Goal: Check status: Check status

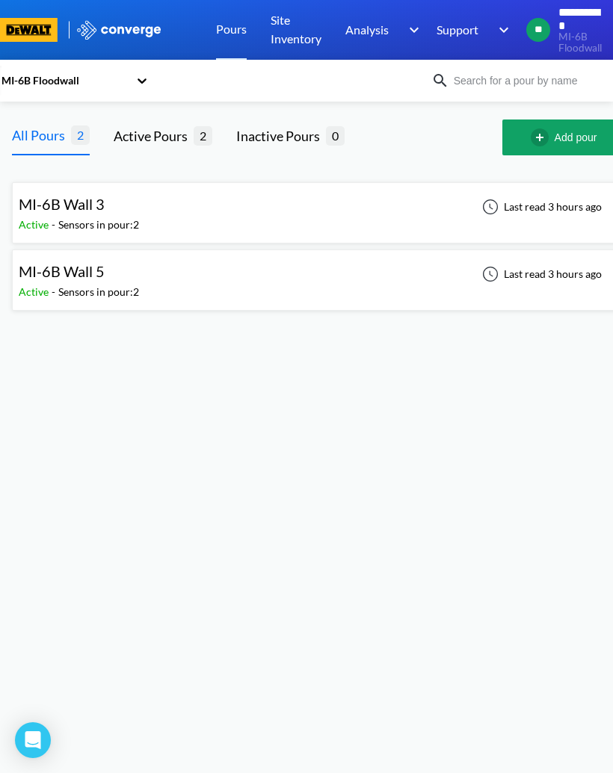
click at [117, 221] on div "Sensors in pour: 2" at bounding box center [98, 225] width 81 height 16
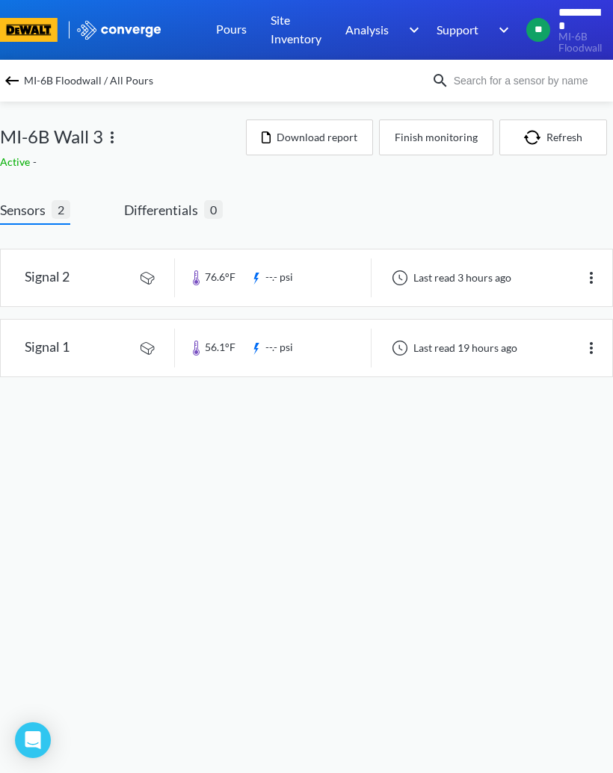
click at [579, 341] on link at bounding box center [306, 348] width 611 height 57
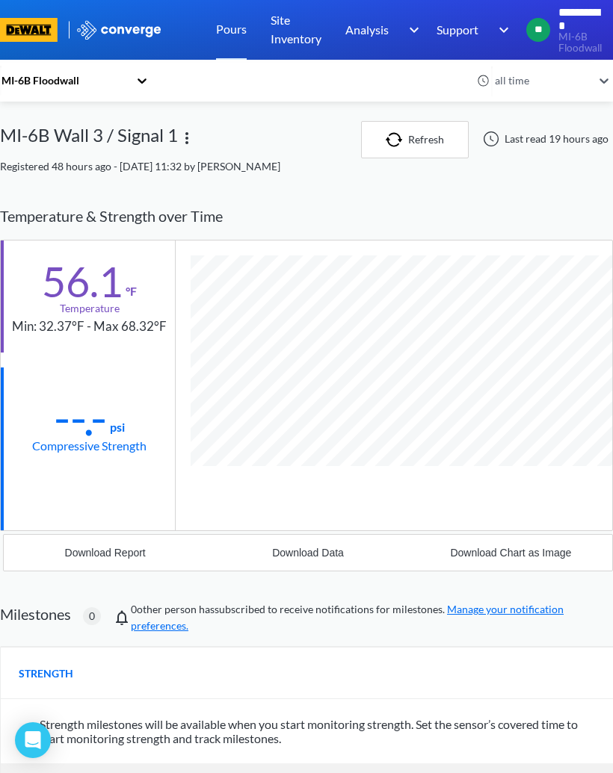
click at [406, 142] on img "button" at bounding box center [397, 139] width 22 height 15
click at [556, 135] on div "Last read 19 hours ago" at bounding box center [543, 139] width 138 height 18
click at [495, 141] on div at bounding box center [491, 139] width 18 height 18
click at [424, 139] on button "Refresh" at bounding box center [415, 139] width 108 height 37
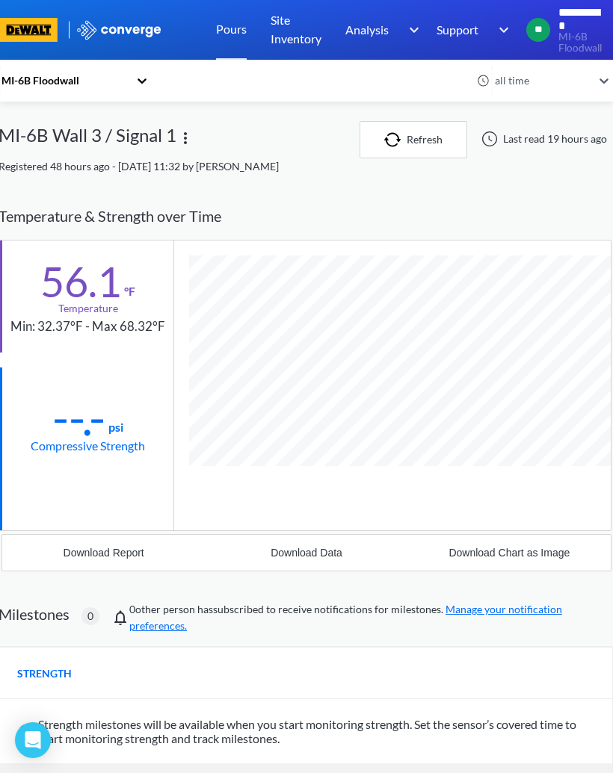
click at [339, 191] on div "MI-6B Floodwall all time MI-6B Wall 3 / Signal 1 Refresh Last read 19 hours ago…" at bounding box center [305, 527] width 613 height 812
click at [64, 129] on div "MI-6B Floodwall" at bounding box center [74, 121] width 149 height 28
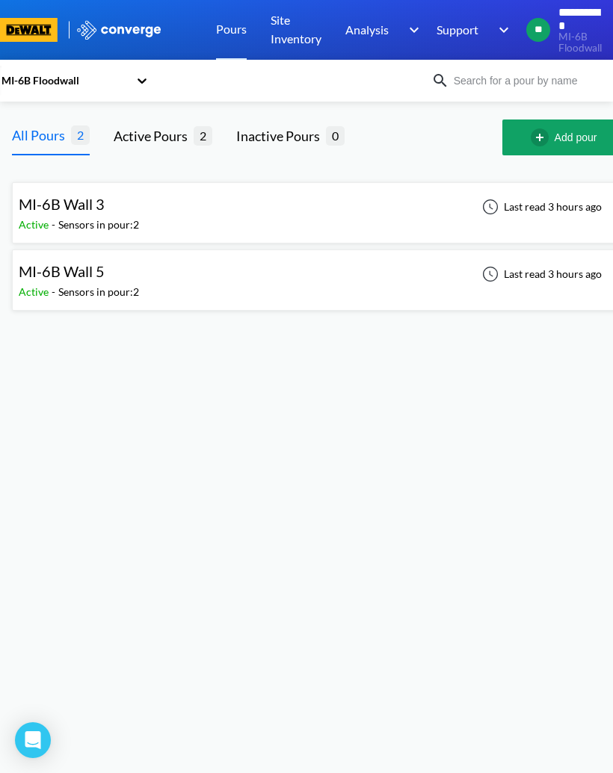
click at [84, 221] on div "Sensors in pour: 2" at bounding box center [98, 225] width 81 height 16
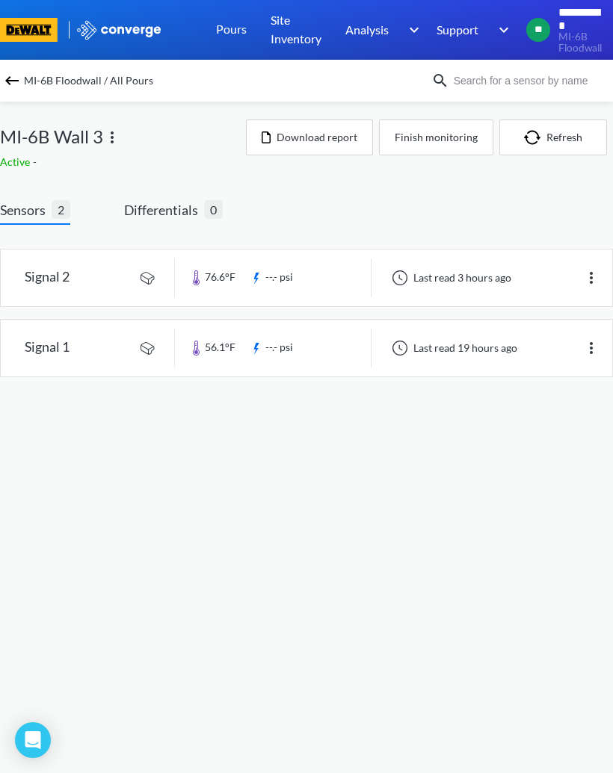
click at [585, 274] on img at bounding box center [591, 278] width 18 height 18
click at [409, 265] on link at bounding box center [306, 278] width 611 height 57
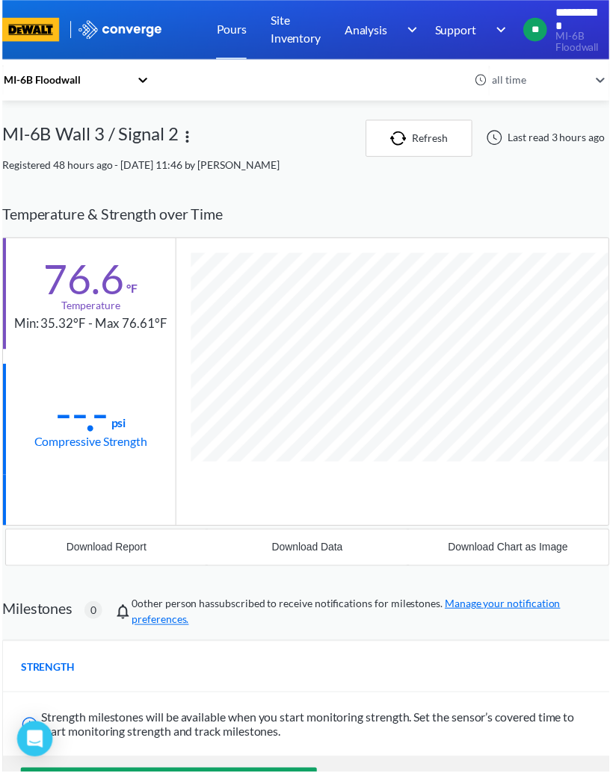
scroll to position [1, 0]
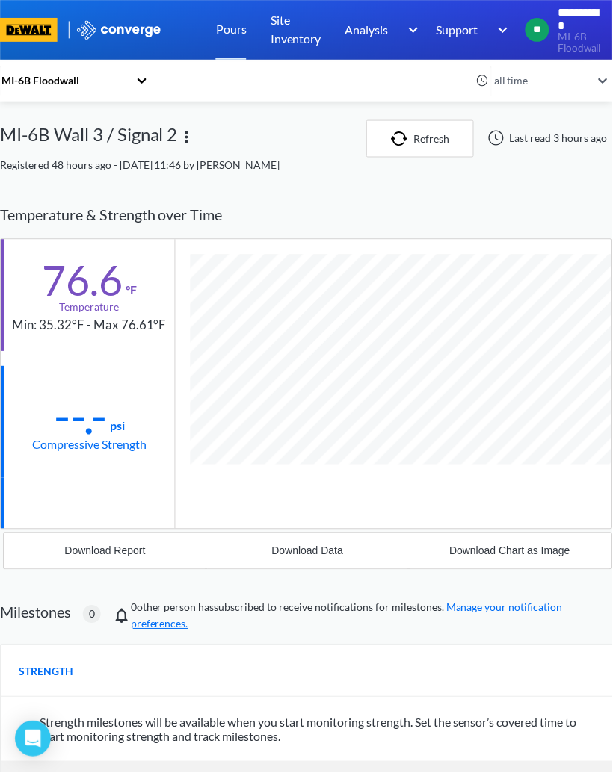
click at [147, 99] on div "MI-6B Floodwall all time" at bounding box center [306, 81] width 613 height 42
click at [80, 117] on div "MI-6B Floodwall" at bounding box center [74, 121] width 149 height 28
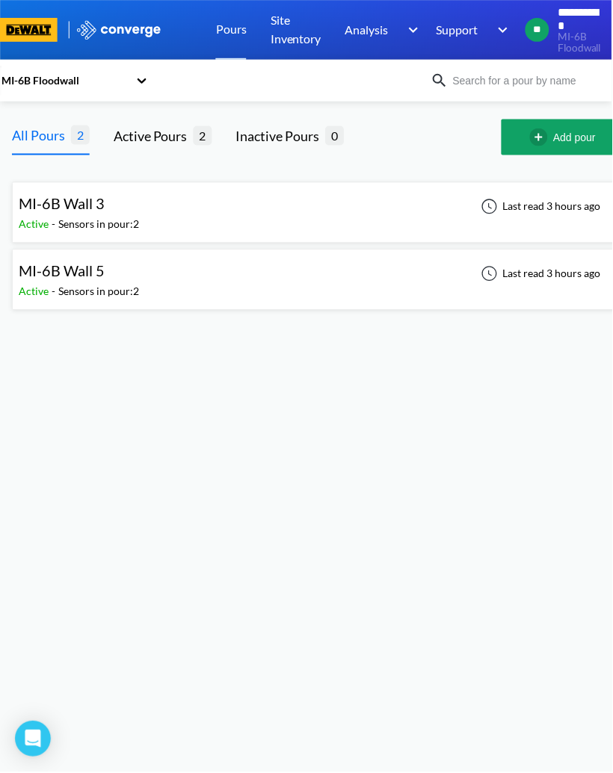
click at [55, 293] on span "-" at bounding box center [55, 291] width 7 height 13
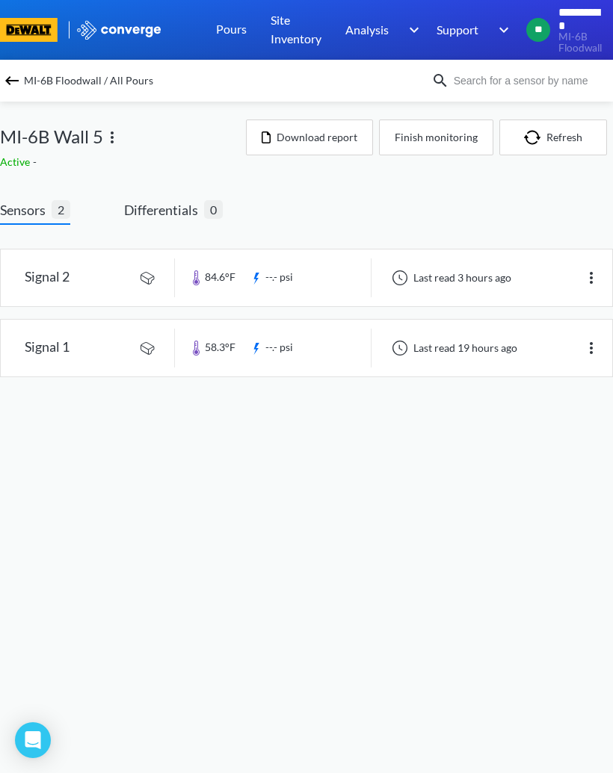
click at [59, 273] on link at bounding box center [306, 278] width 611 height 57
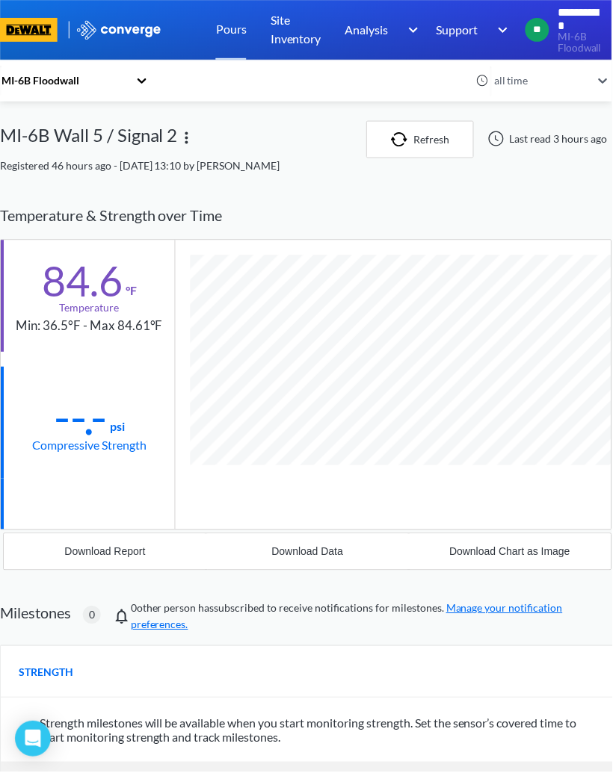
scroll to position [812, 613]
